Goal: Information Seeking & Learning: Find specific fact

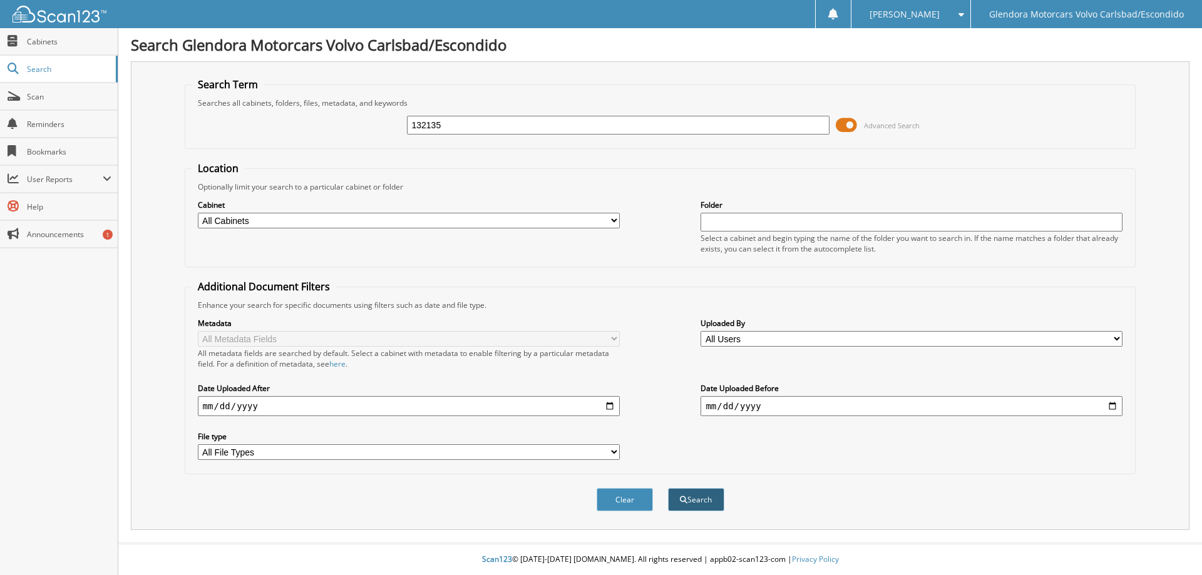
type input "132135"
click at [684, 503] on span "submit" at bounding box center [684, 501] width 8 height 8
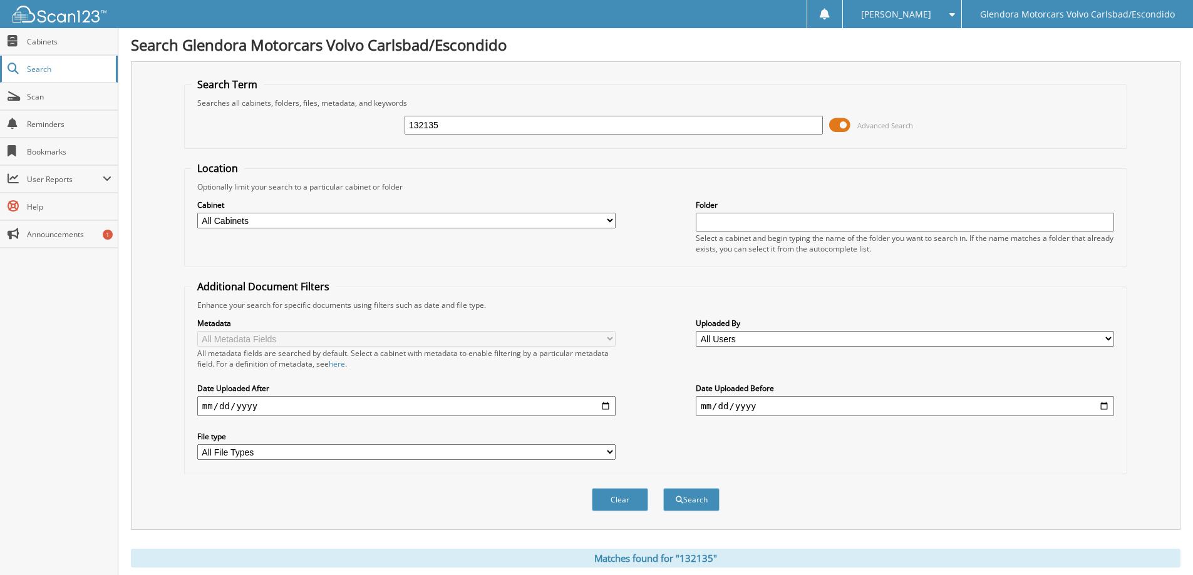
click at [59, 66] on span "Search" at bounding box center [68, 69] width 83 height 11
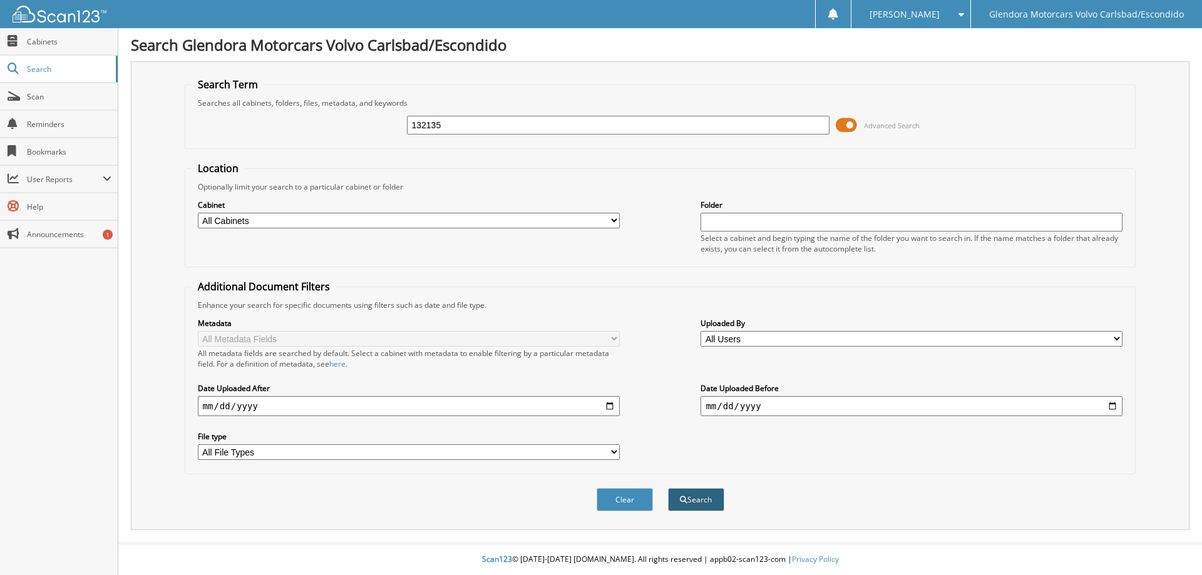
type input "132135"
click at [700, 505] on button "Search" at bounding box center [696, 499] width 56 height 23
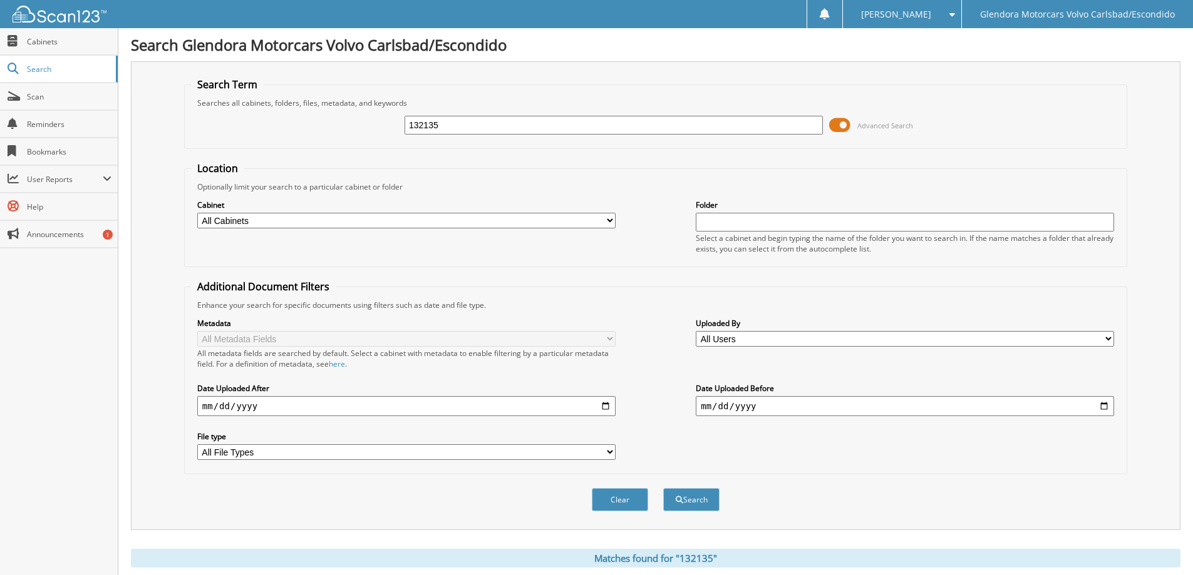
click at [451, 123] on input "132135" at bounding box center [613, 125] width 418 height 19
type input "132136"
click at [663, 488] on button "Search" at bounding box center [691, 499] width 56 height 23
click at [451, 121] on input "132136" at bounding box center [613, 125] width 418 height 19
type input "132135"
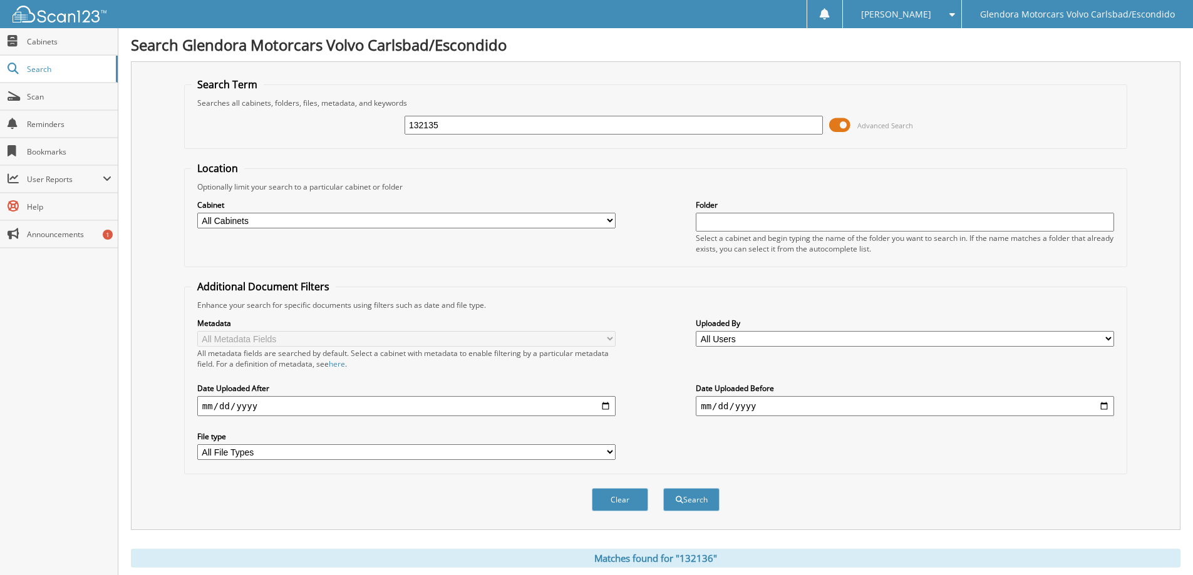
click at [663, 488] on button "Search" at bounding box center [691, 499] width 56 height 23
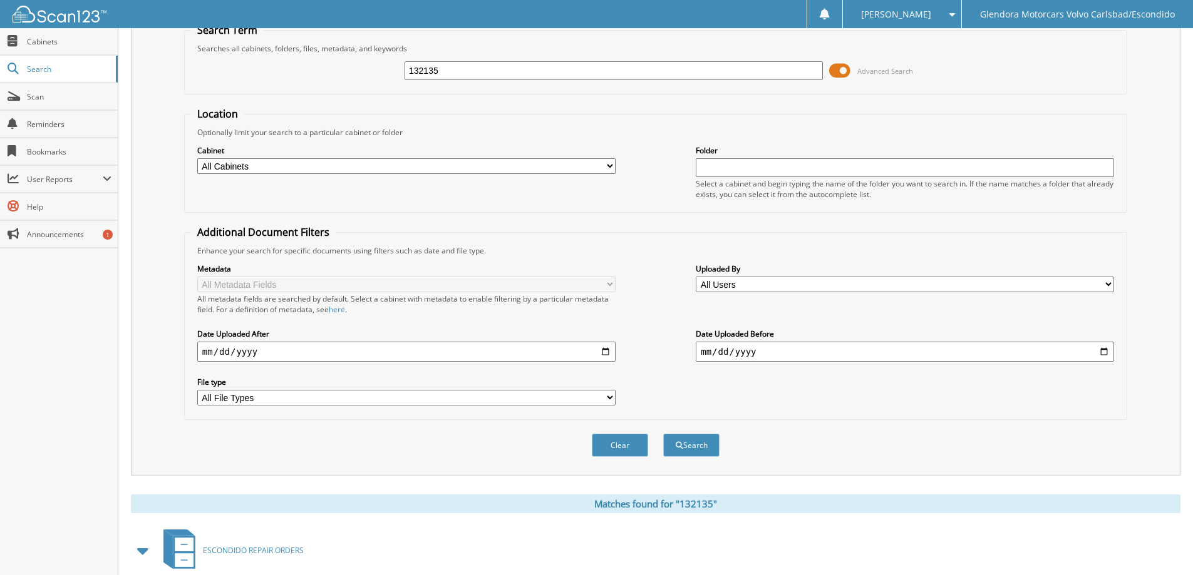
scroll to position [173, 0]
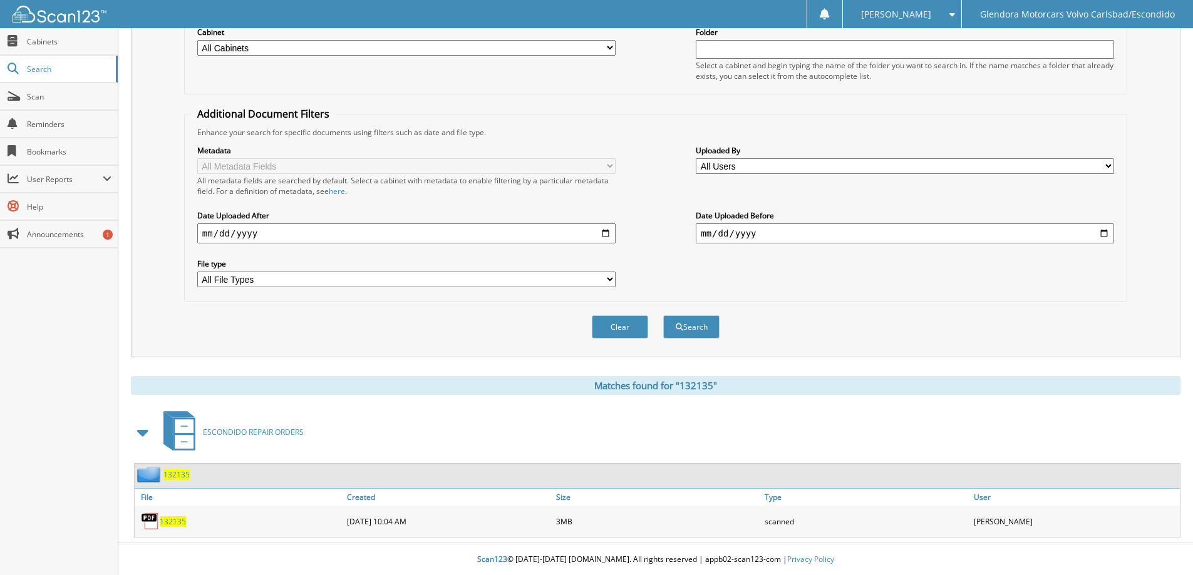
click at [172, 517] on span "132135" at bounding box center [173, 522] width 26 height 11
